Goal: Navigation & Orientation: Find specific page/section

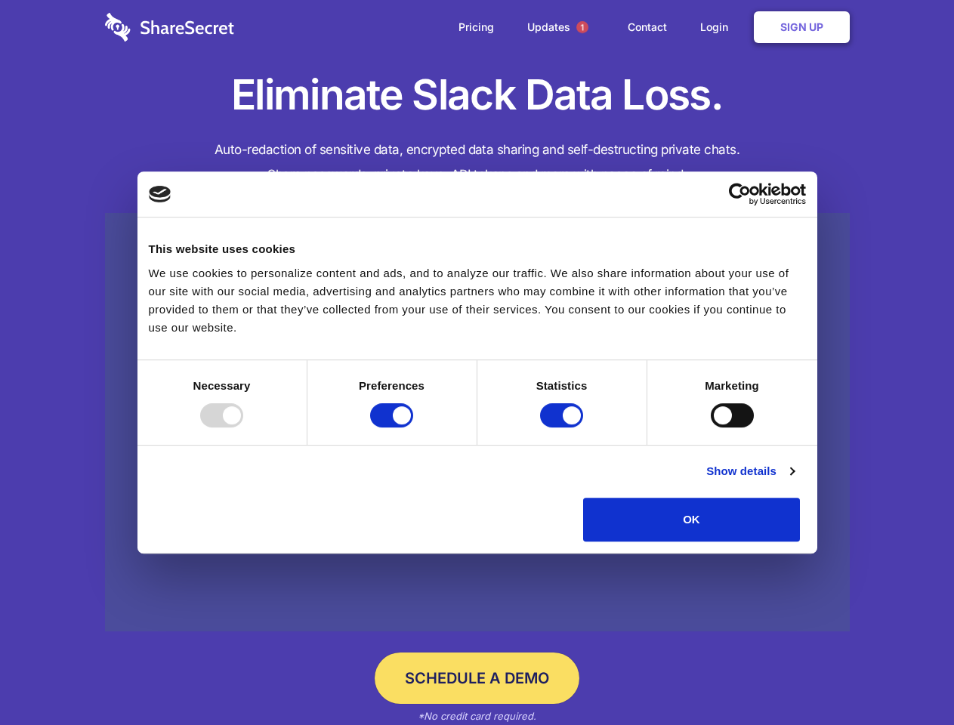
click at [243, 427] on div at bounding box center [221, 415] width 43 height 24
click at [413, 427] on input "Preferences" at bounding box center [391, 415] width 43 height 24
checkbox input "false"
click at [563, 427] on input "Statistics" at bounding box center [561, 415] width 43 height 24
checkbox input "false"
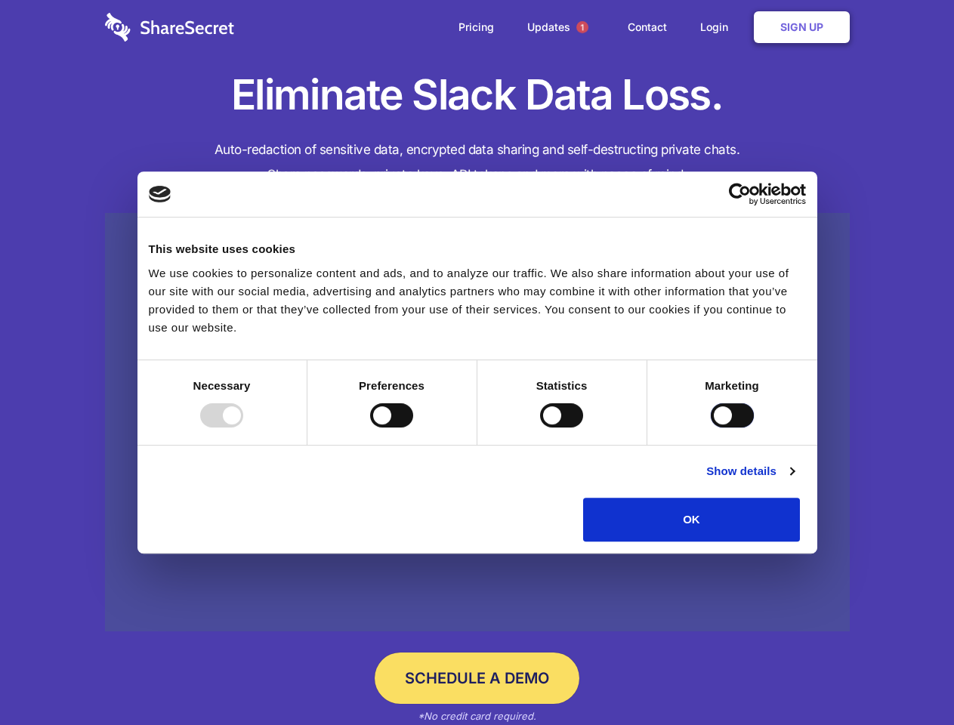
click at [710, 427] on input "Marketing" at bounding box center [731, 415] width 43 height 24
checkbox input "true"
click at [794, 480] on link "Show details" at bounding box center [750, 471] width 88 height 18
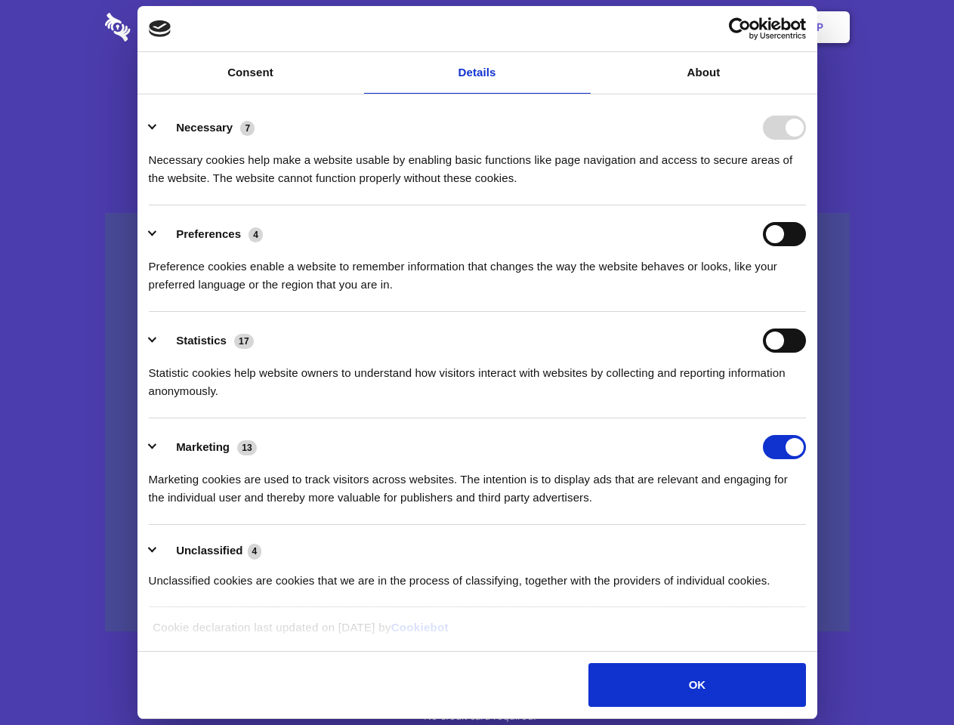
click at [806, 205] on li "Necessary 7 Necessary cookies help make a website usable by enabling basic func…" at bounding box center [477, 152] width 657 height 106
click at [581, 27] on span "1" at bounding box center [582, 27] width 12 height 12
